Goal: Task Accomplishment & Management: Manage account settings

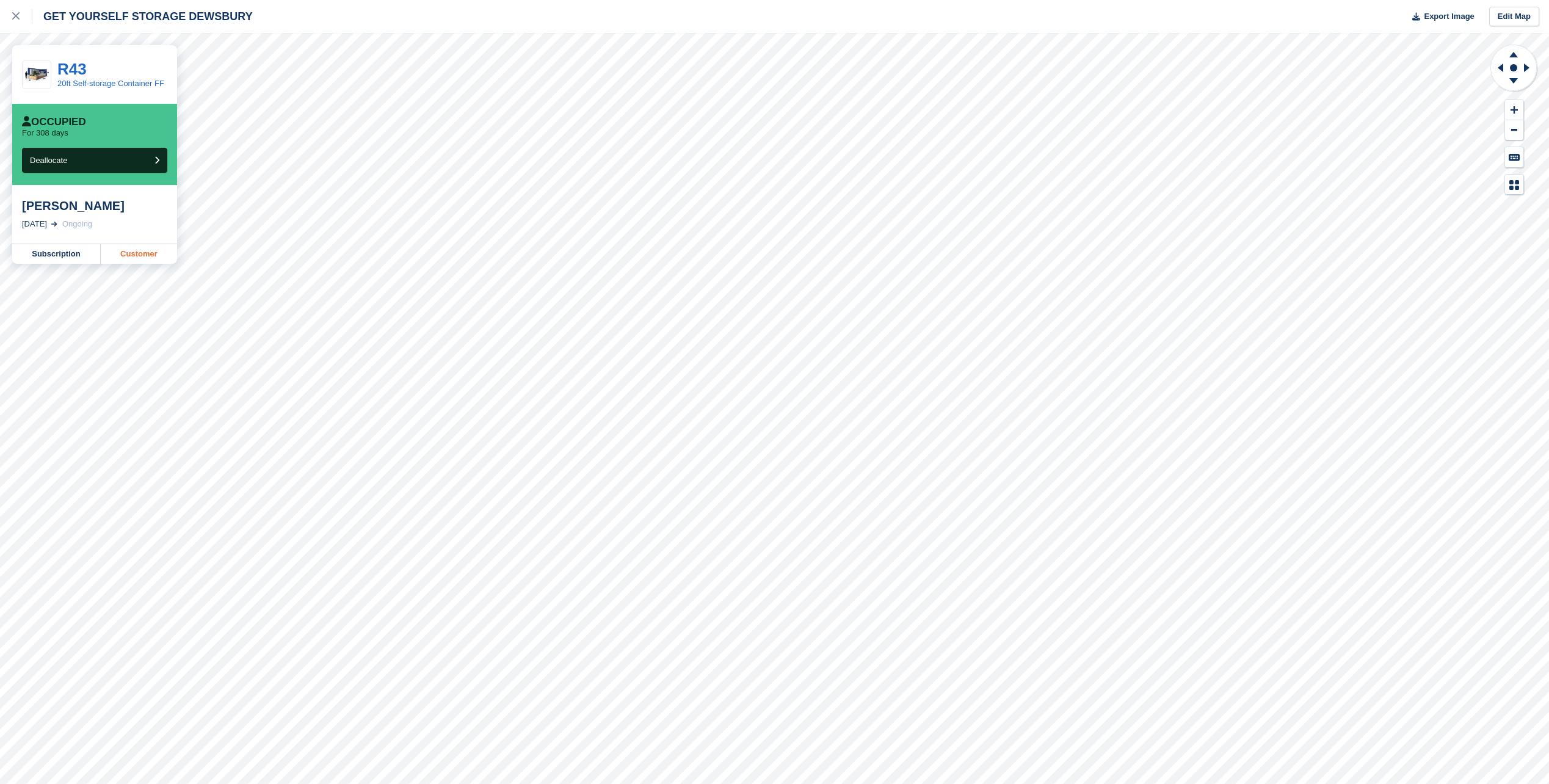
click at [132, 253] on link "Customer" at bounding box center [139, 254] width 76 height 20
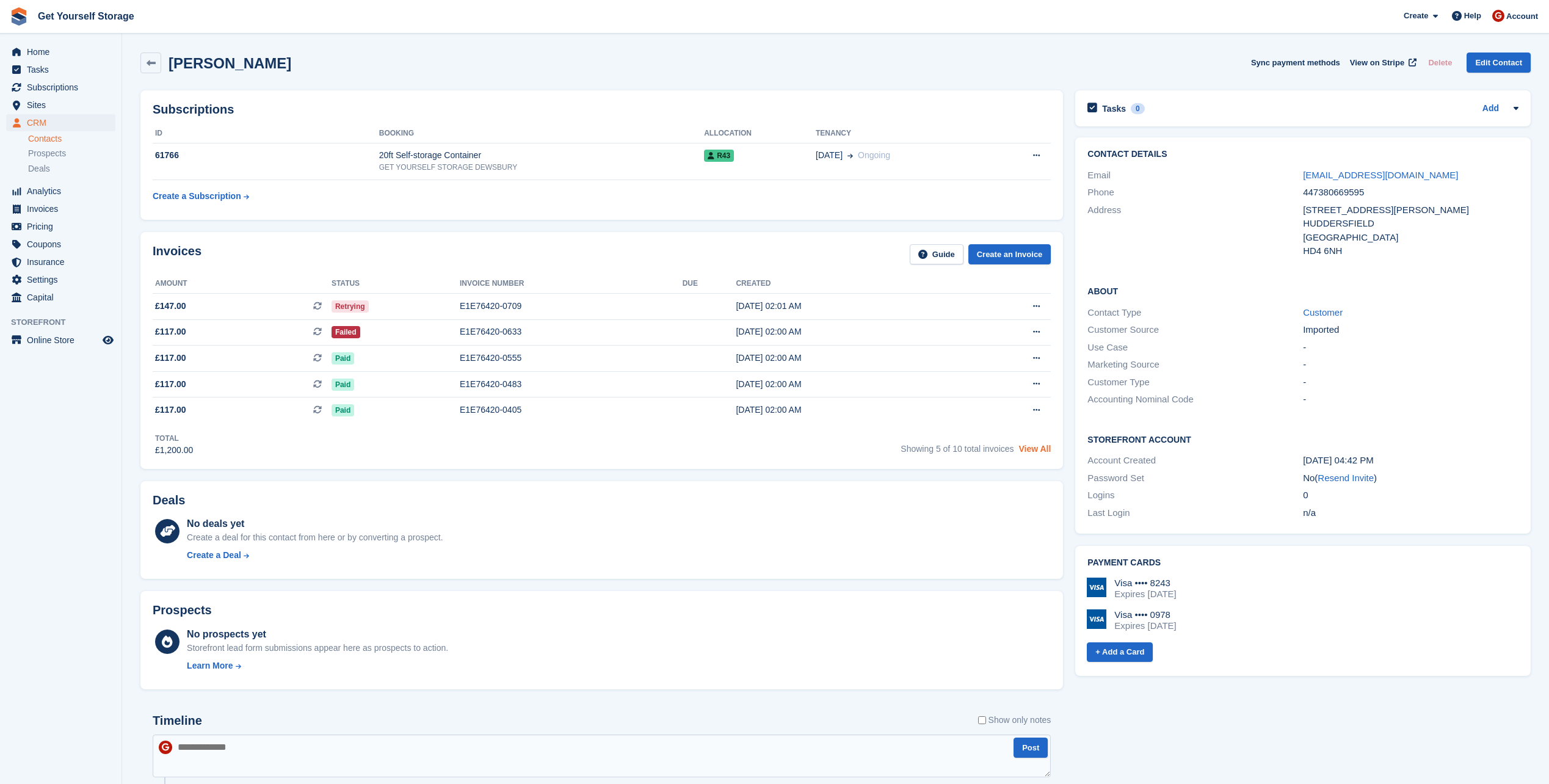
click at [1033, 449] on link "View All" at bounding box center [1034, 448] width 32 height 10
click at [1049, 161] on td "Cancel subscription" at bounding box center [1021, 161] width 60 height 37
click at [1038, 159] on icon at bounding box center [1036, 155] width 7 height 8
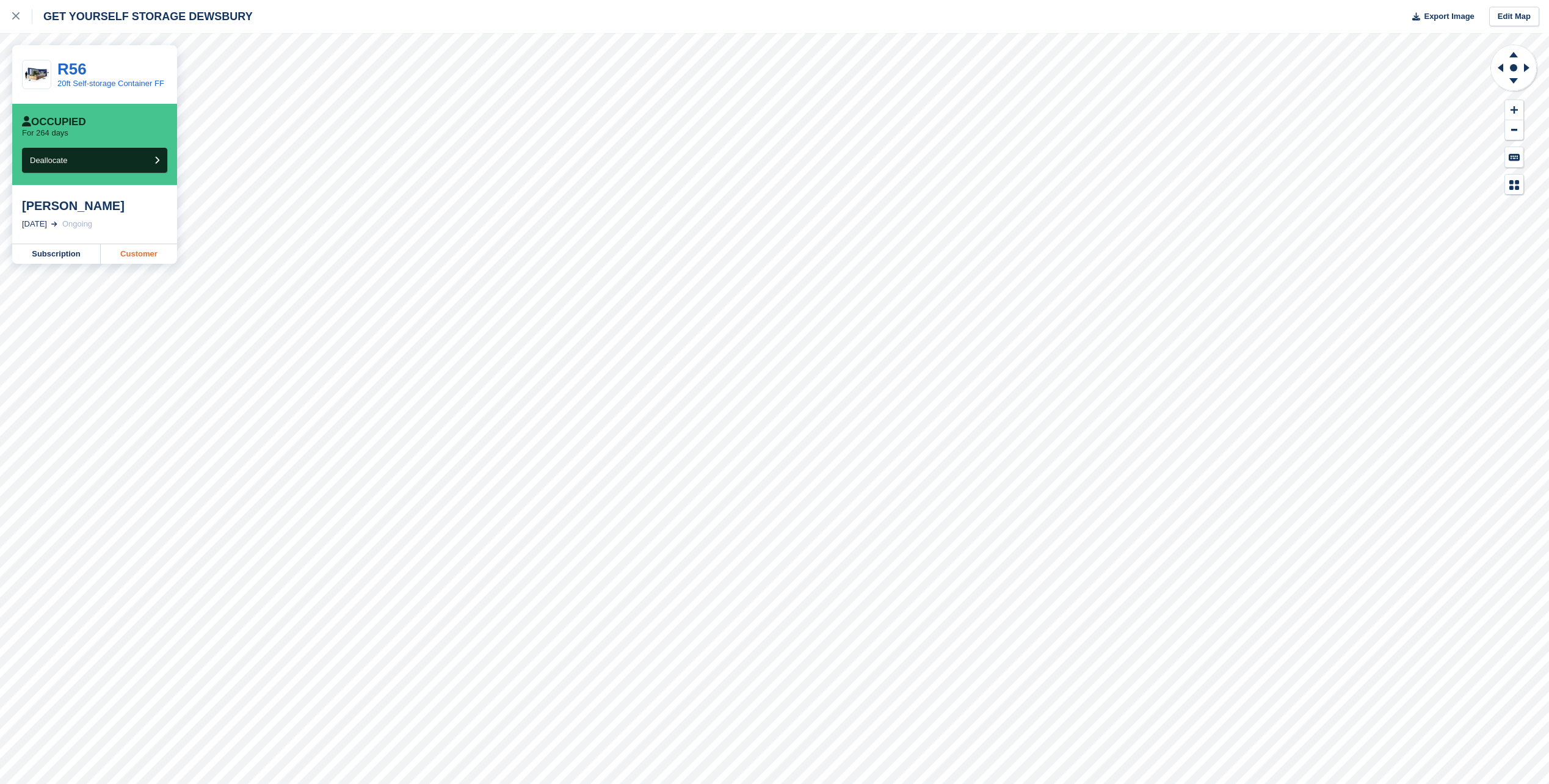
click at [148, 254] on link "Customer" at bounding box center [139, 254] width 76 height 20
